Goal: Task Accomplishment & Management: Use online tool/utility

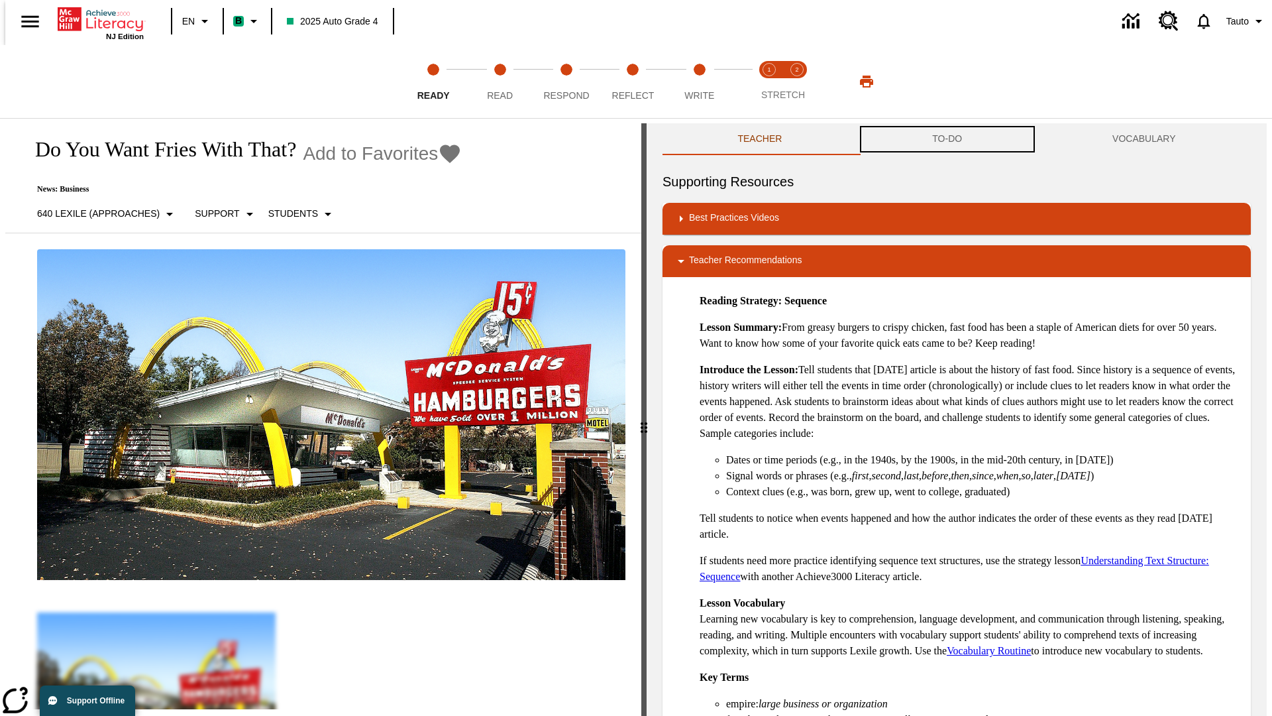
click at [948, 139] on button "TO-DO" at bounding box center [948, 139] width 180 height 32
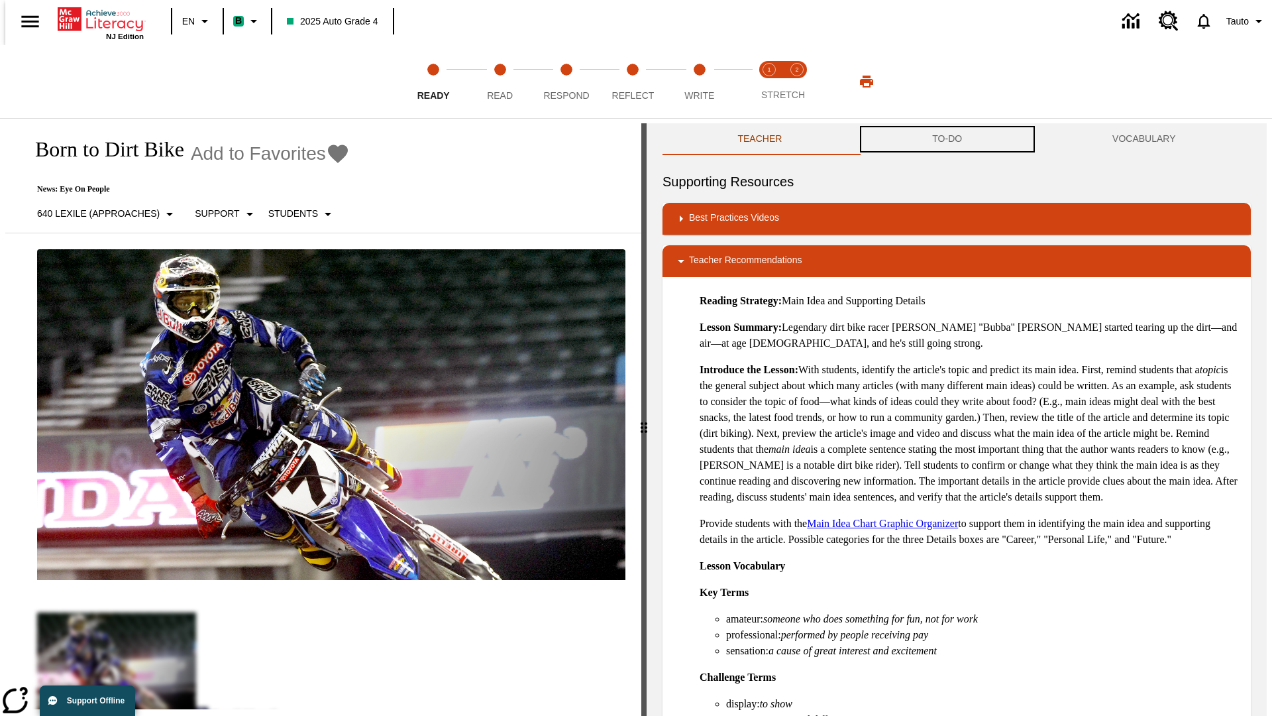
click at [948, 139] on button "TO-DO" at bounding box center [948, 139] width 180 height 32
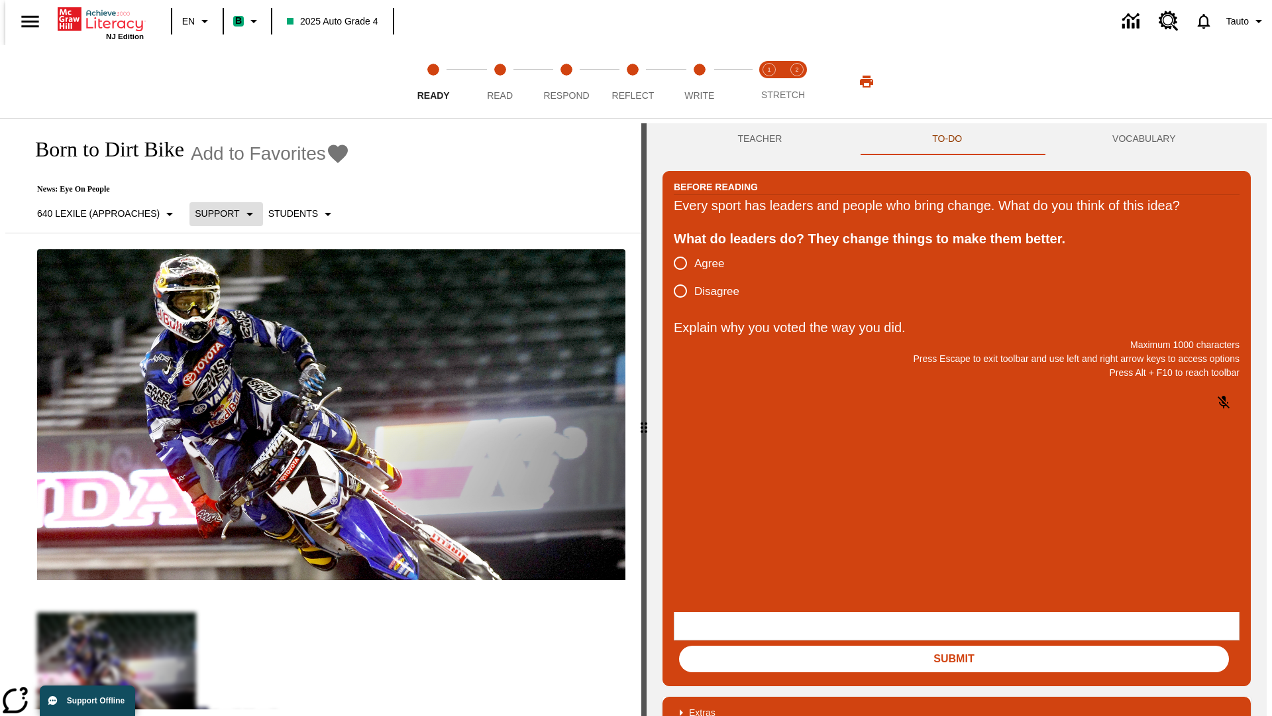
click at [220, 213] on p "Support" at bounding box center [217, 214] width 44 height 14
click at [235, 291] on p "Support" at bounding box center [234, 291] width 78 height 14
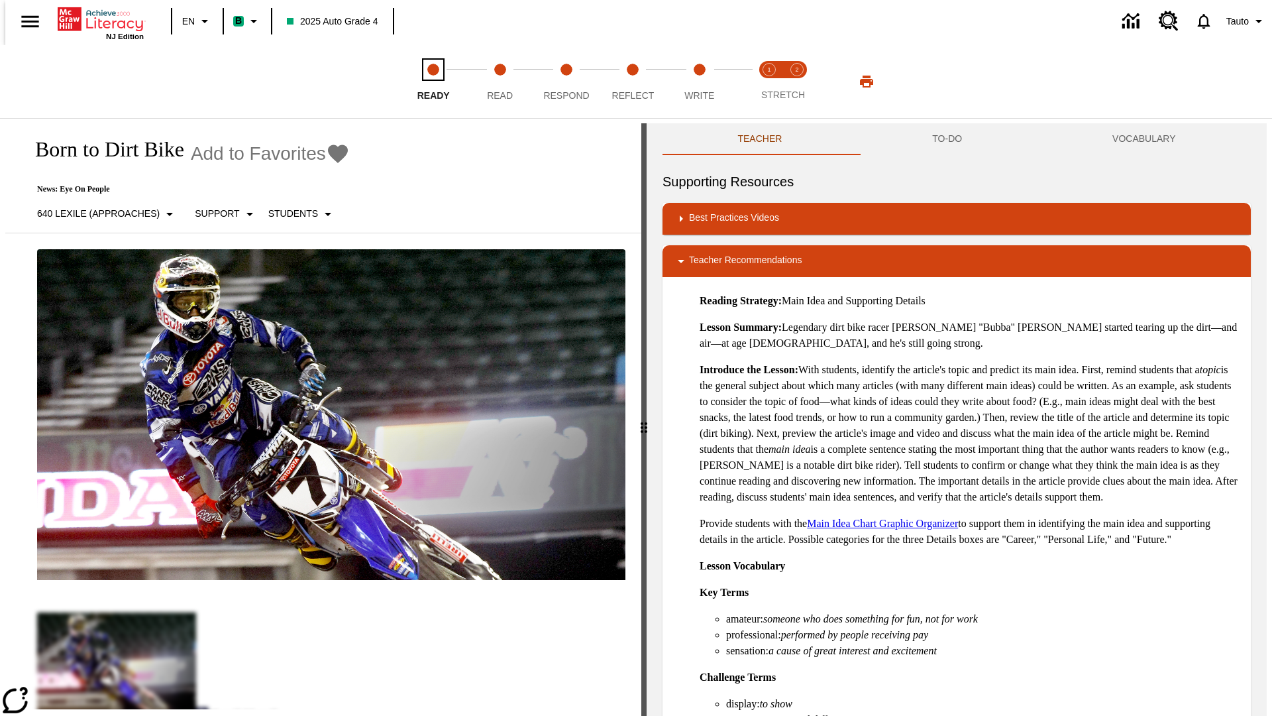
click at [433, 82] on span "Ready" at bounding box center [434, 90] width 32 height 24
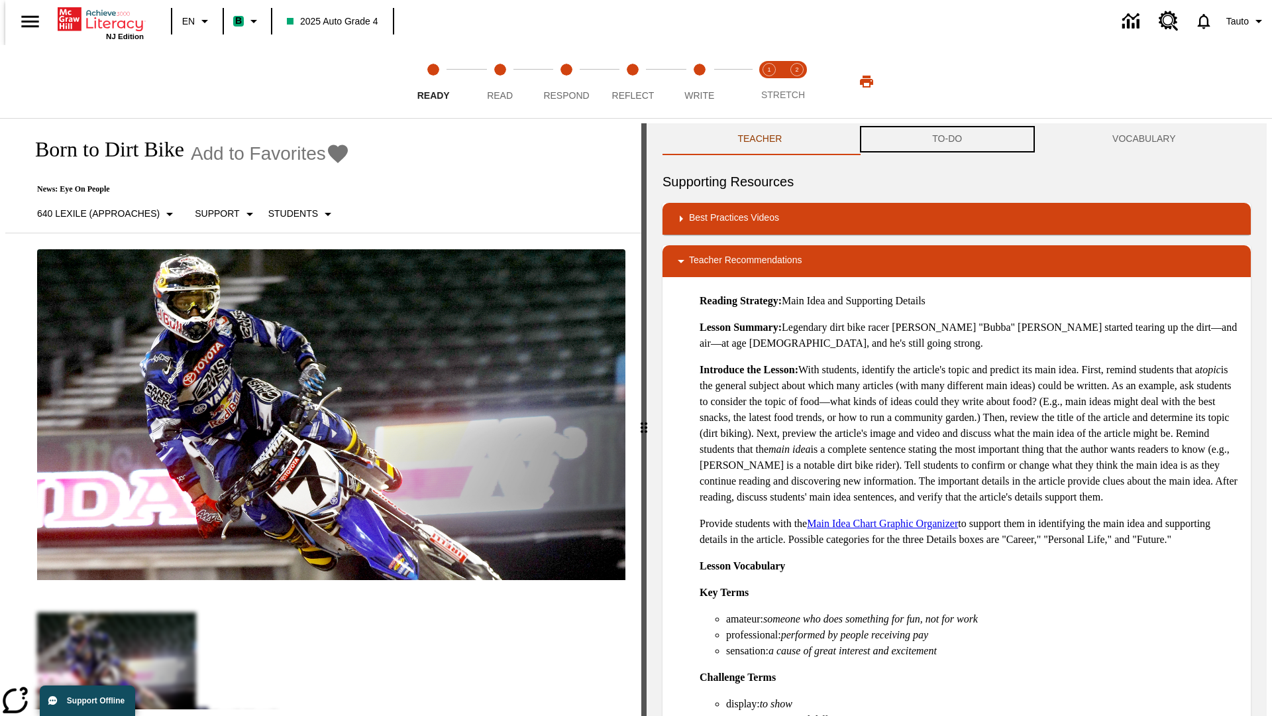
click at [948, 139] on button "TO-DO" at bounding box center [948, 139] width 180 height 32
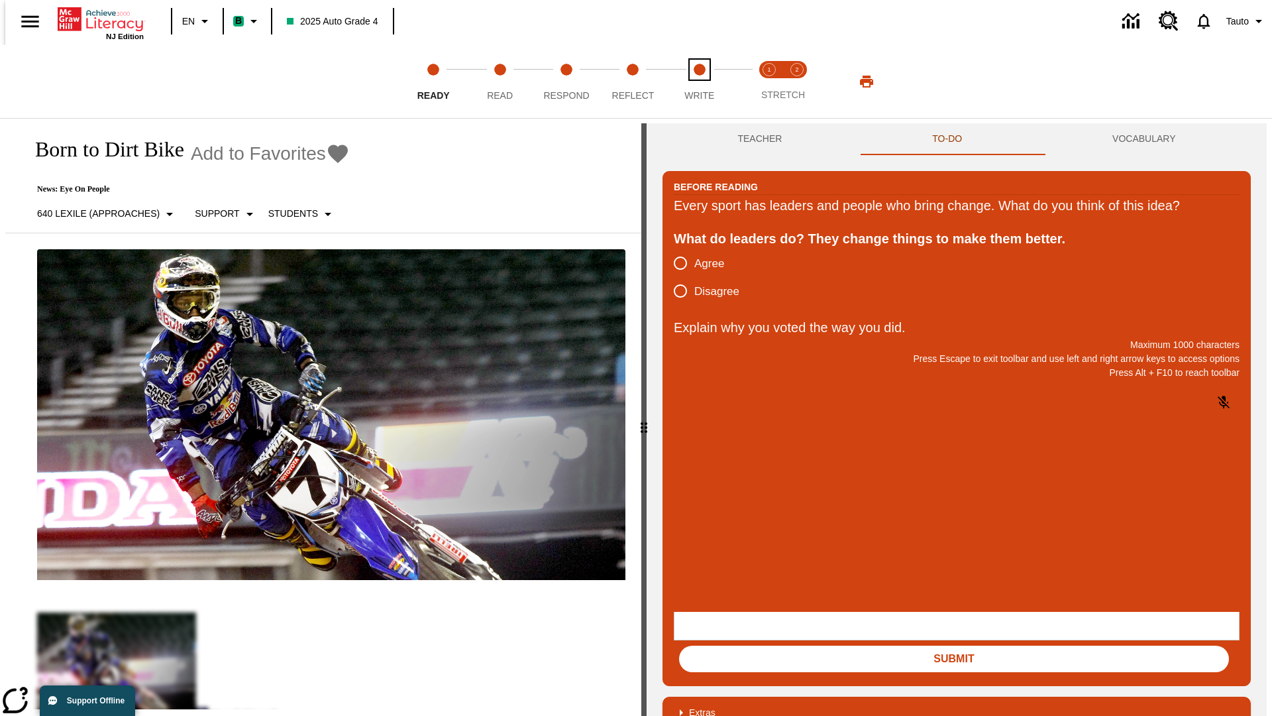
click at [699, 82] on span "Write" at bounding box center [700, 90] width 30 height 24
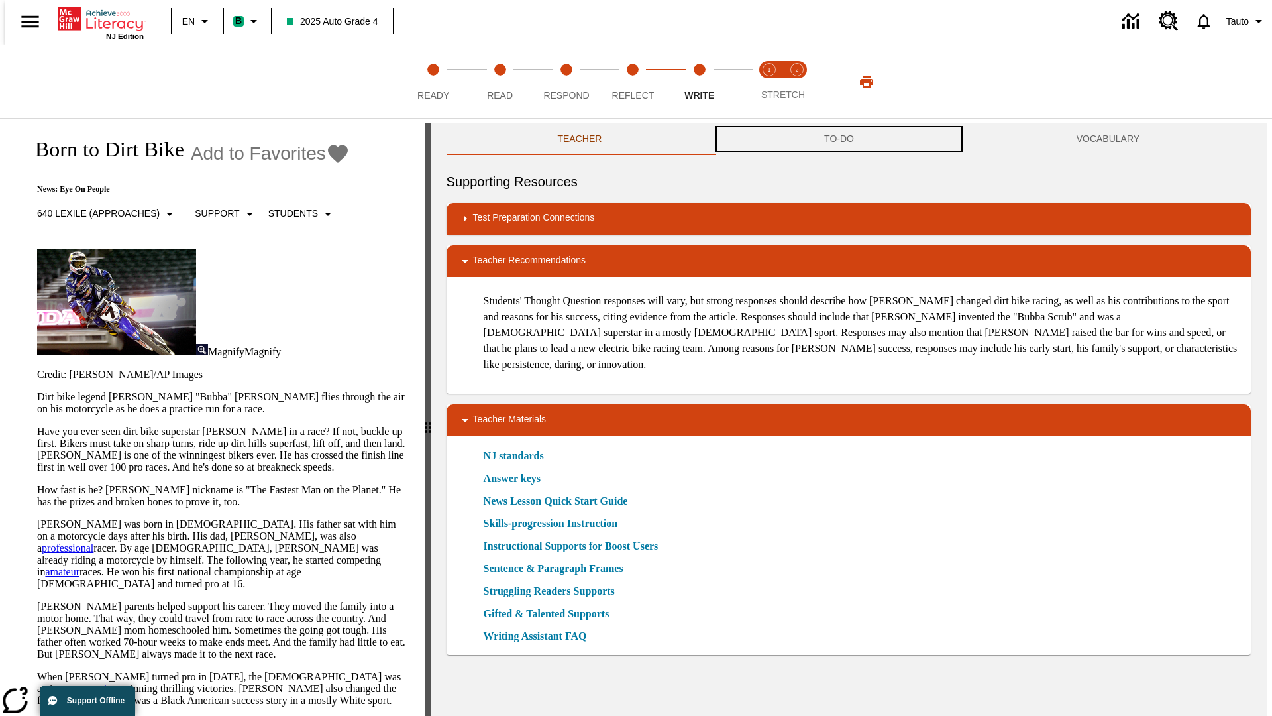
scroll to position [1, 0]
